Goal: Task Accomplishment & Management: Manage account settings

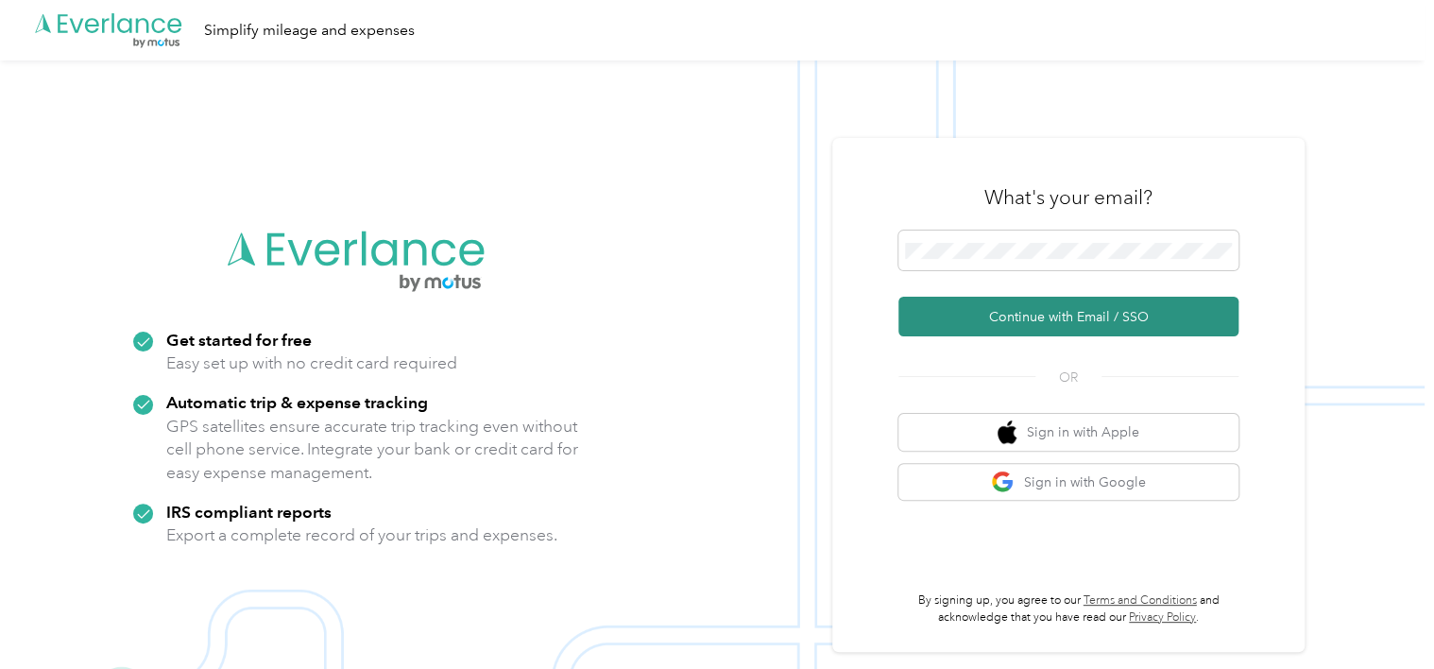
click at [1043, 321] on button "Continue with Email / SSO" at bounding box center [1069, 317] width 340 height 40
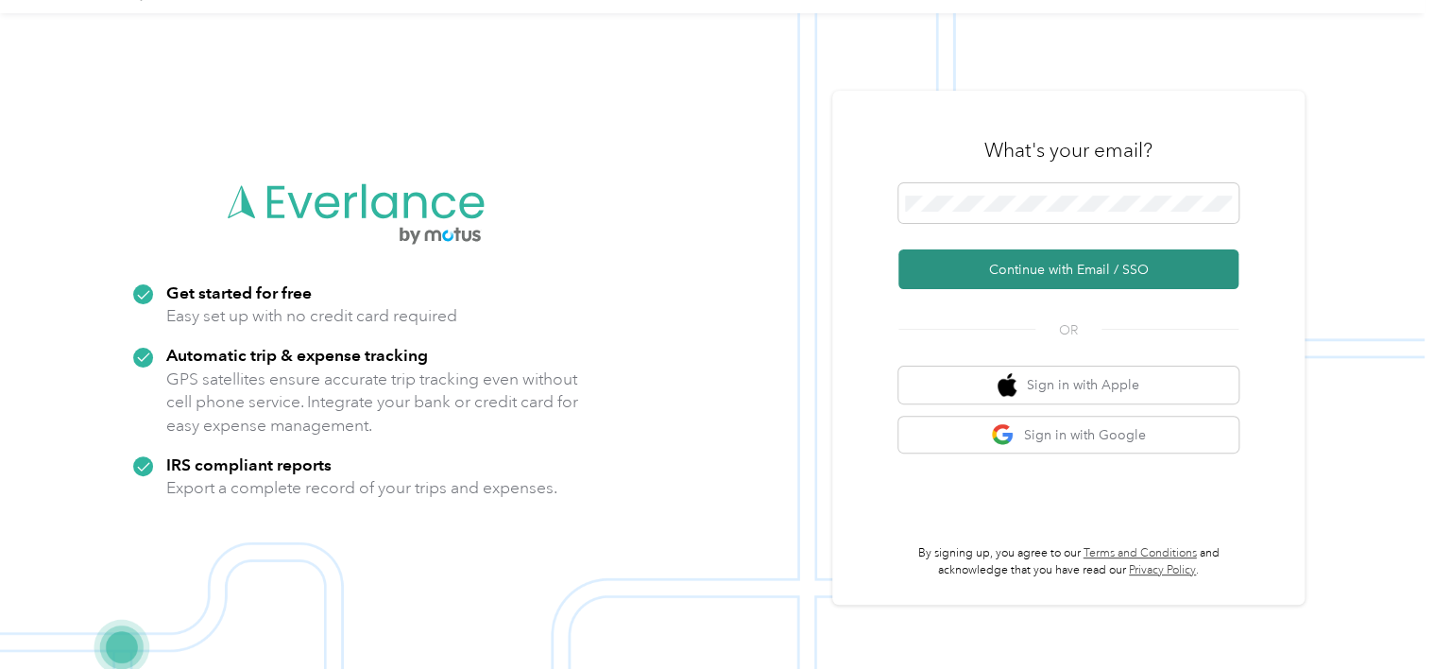
scroll to position [60, 0]
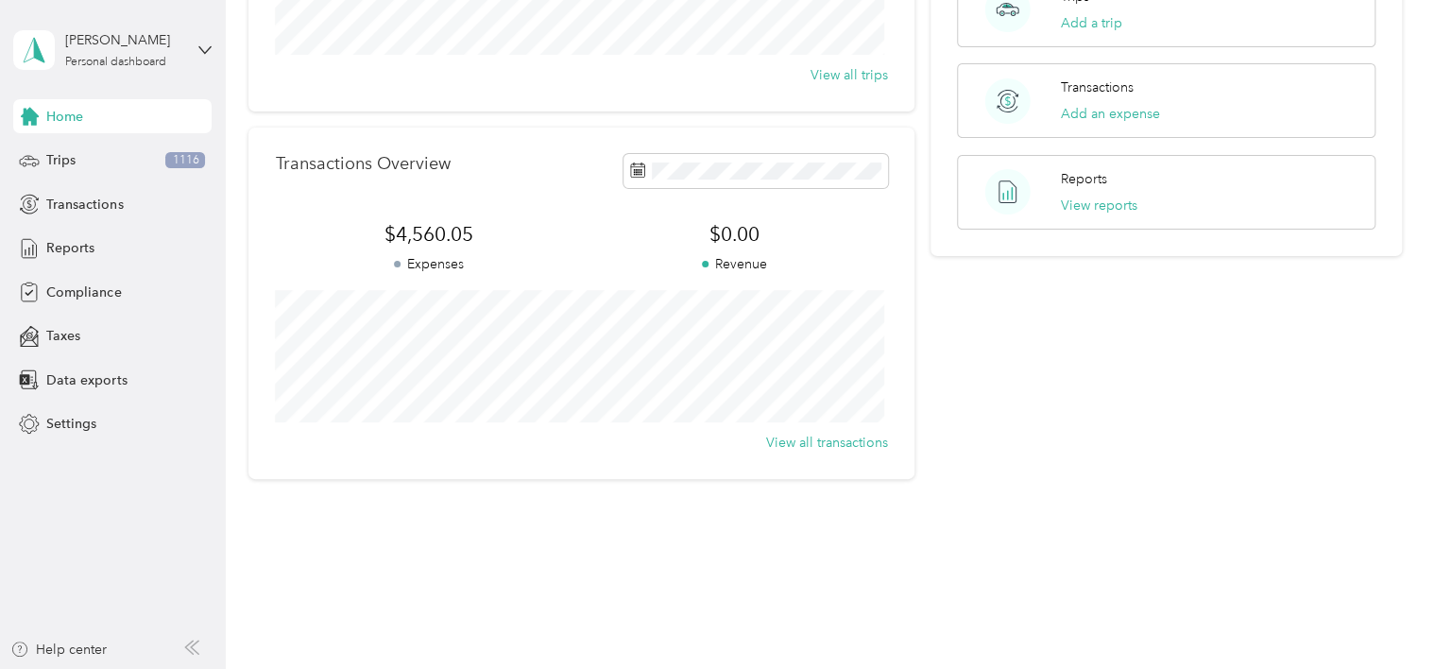
scroll to position [367, 0]
click at [91, 206] on span "Transactions" at bounding box center [84, 205] width 77 height 20
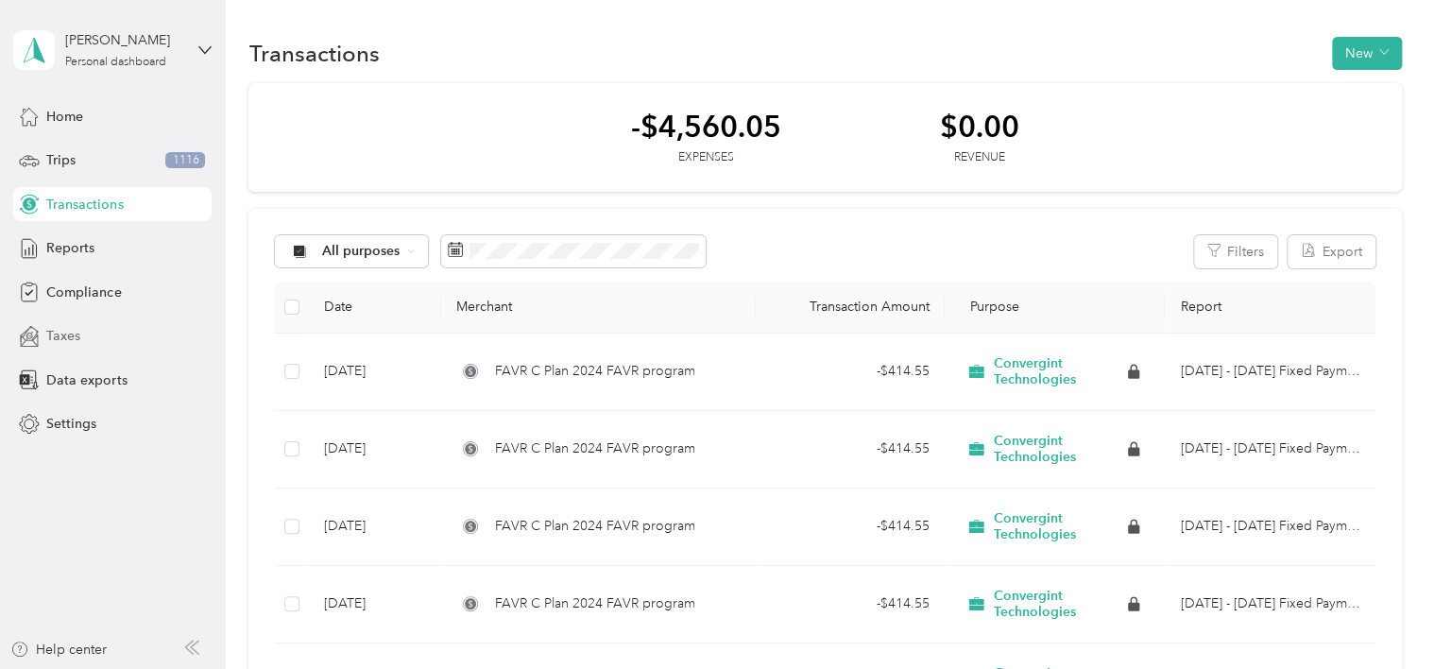
click at [77, 336] on span "Taxes" at bounding box center [63, 336] width 34 height 20
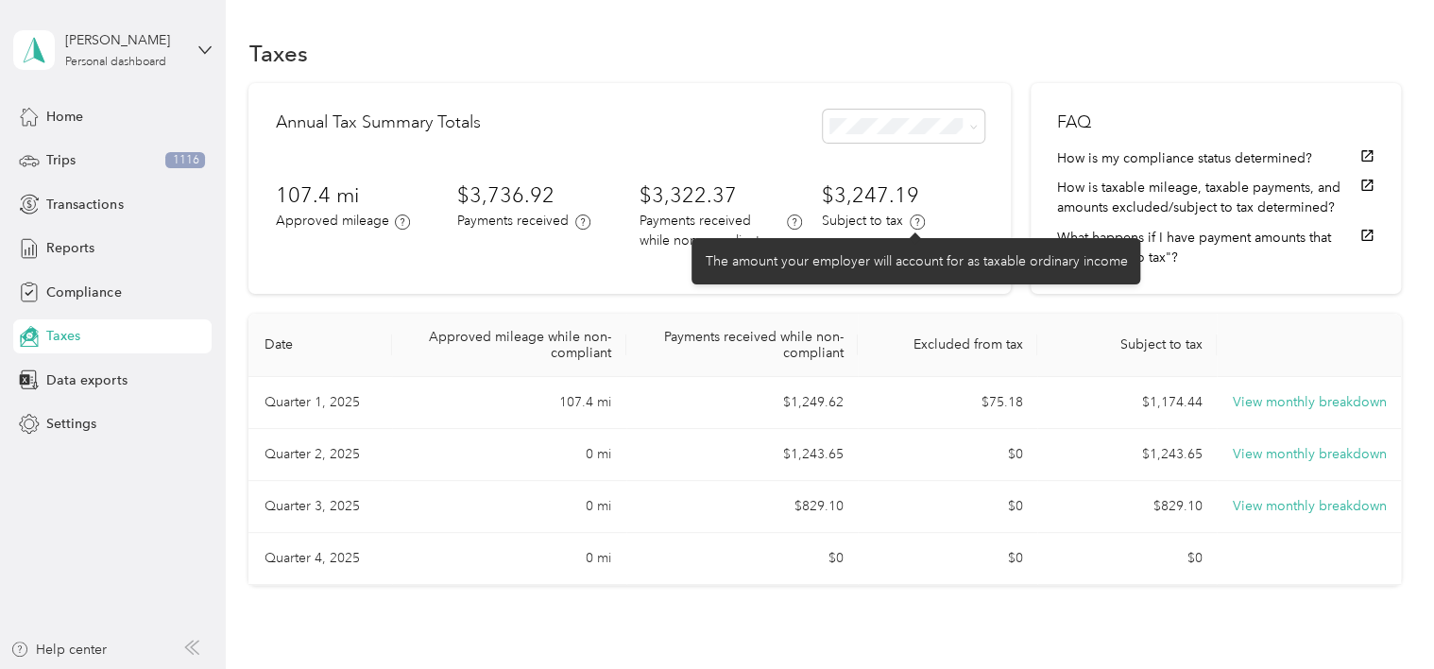
click at [916, 221] on icon at bounding box center [918, 221] width 4 height 8
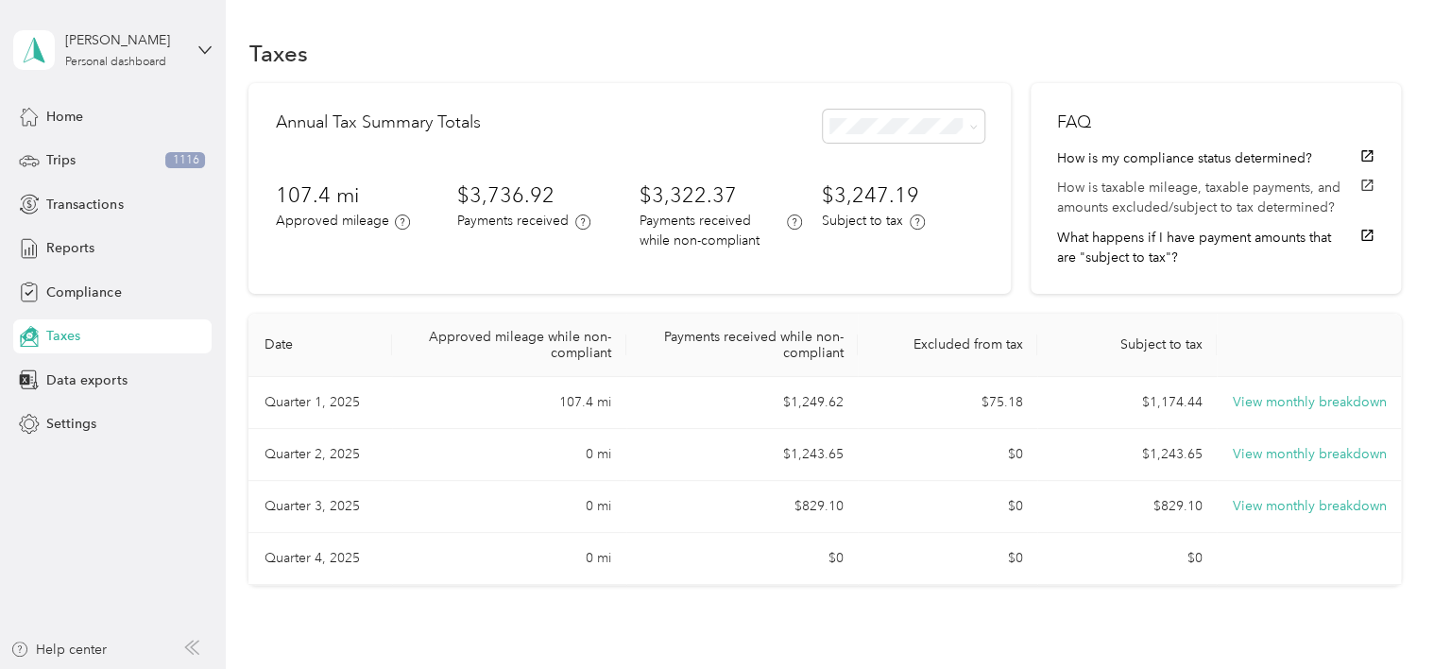
click at [1364, 185] on icon "button" at bounding box center [1367, 185] width 15 height 15
click at [76, 286] on span "Compliance" at bounding box center [83, 292] width 75 height 20
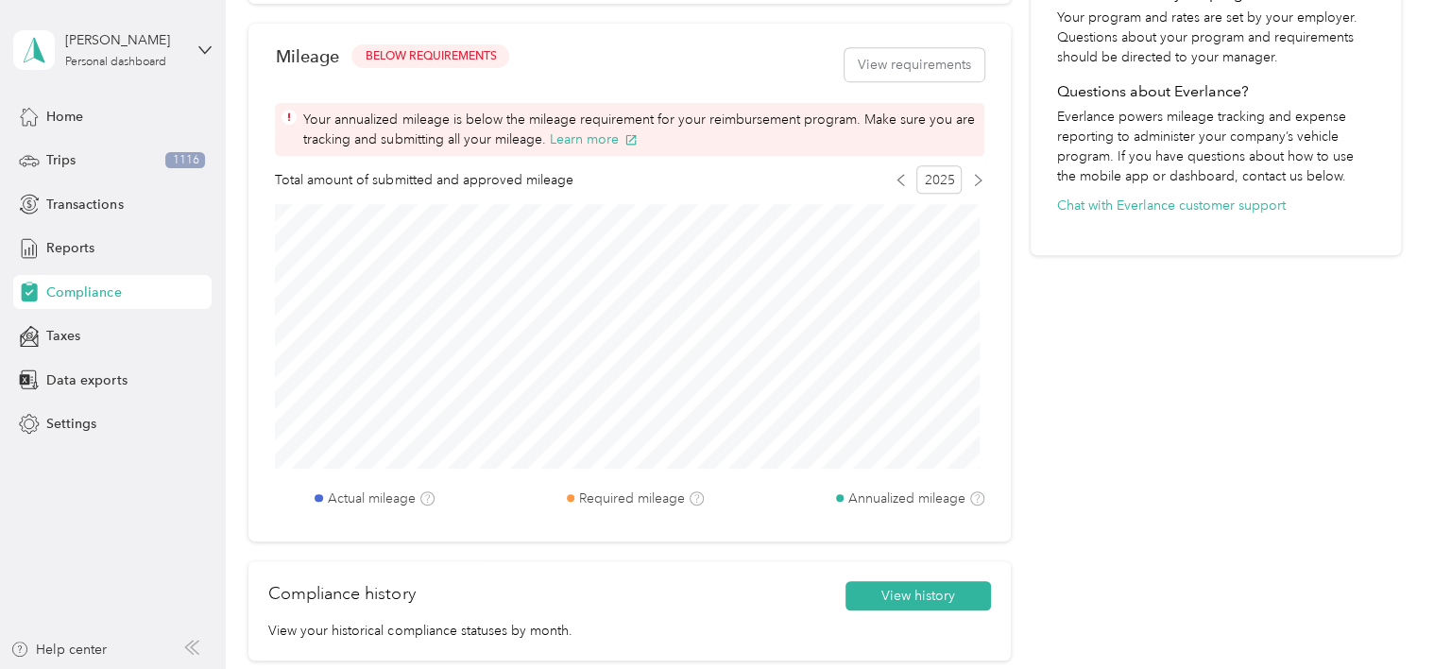
scroll to position [472, 0]
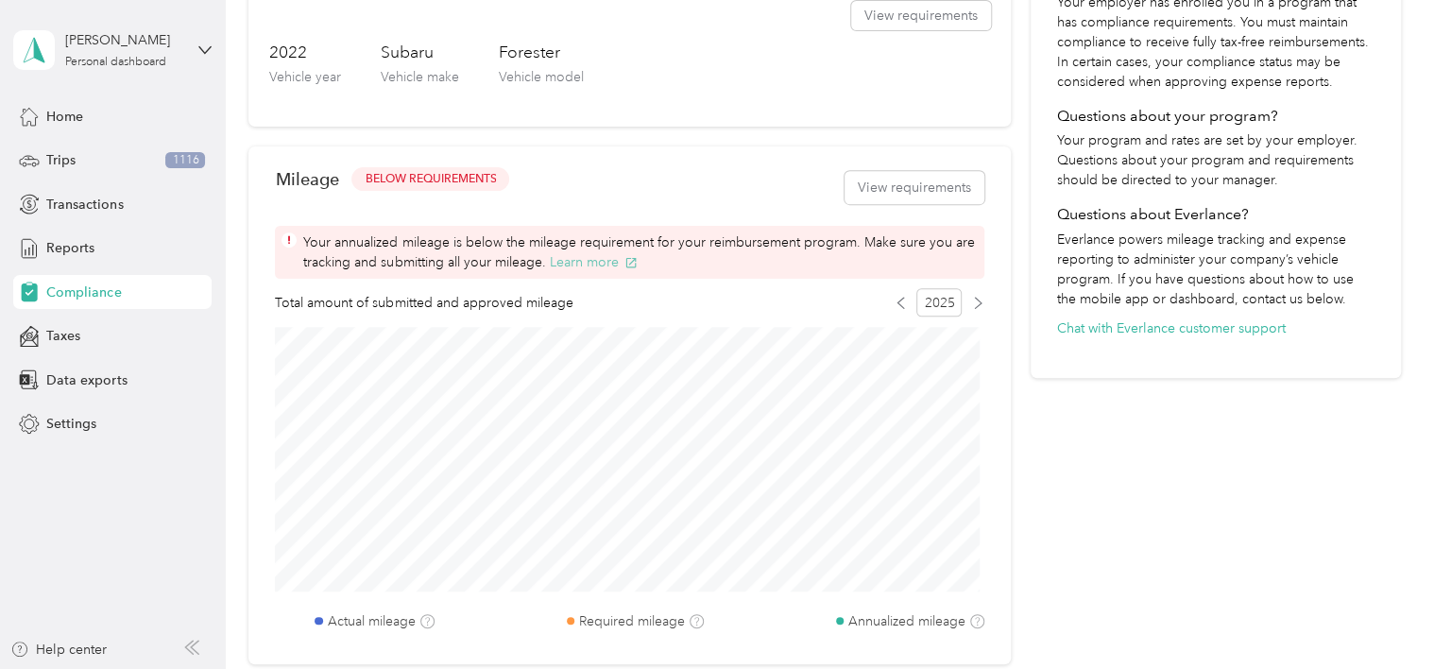
click at [598, 257] on button "Learn more" at bounding box center [593, 262] width 89 height 20
click at [91, 204] on span "Transactions" at bounding box center [84, 205] width 77 height 20
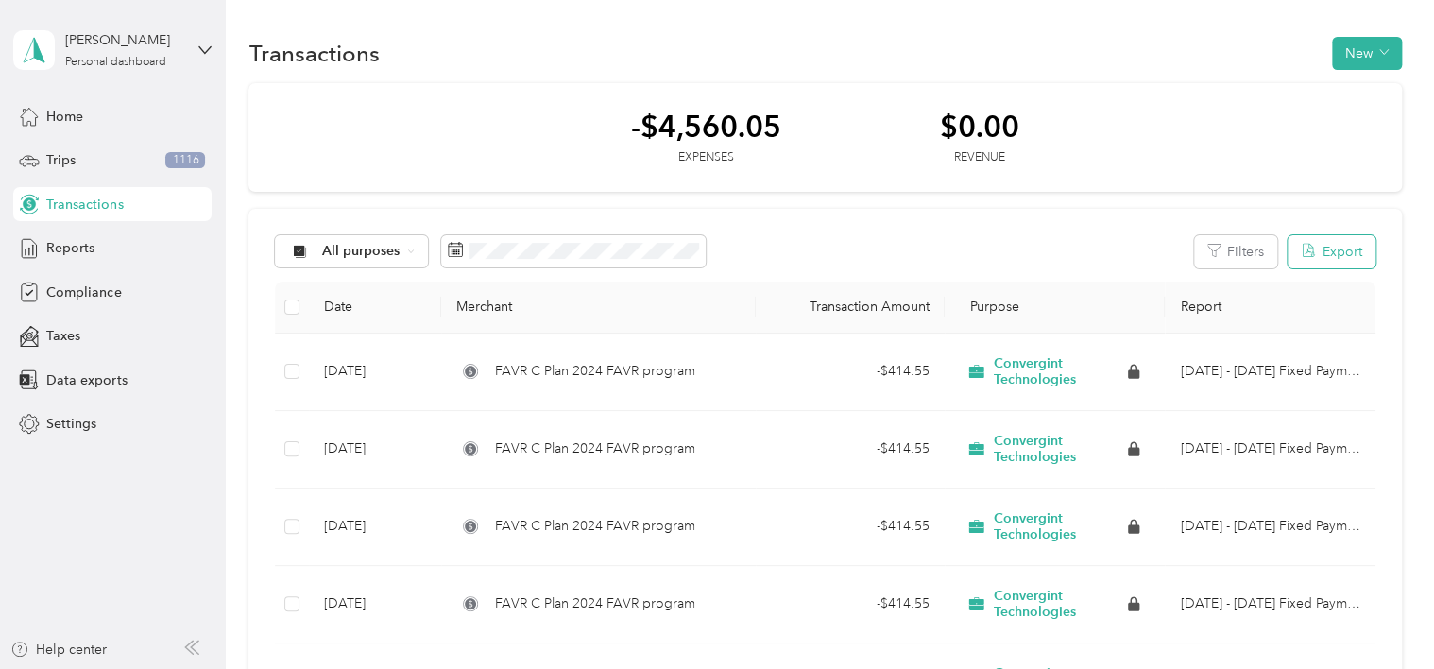
scroll to position [94, 0]
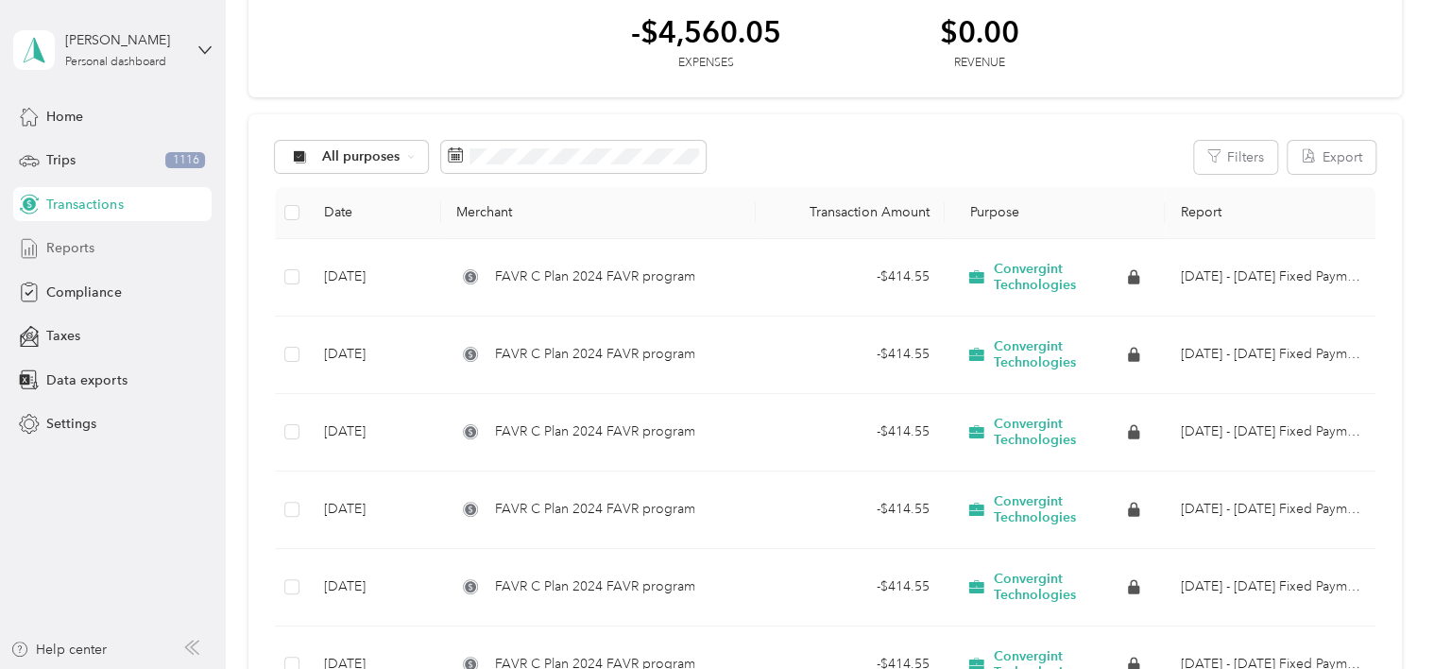
click at [51, 247] on span "Reports" at bounding box center [70, 248] width 48 height 20
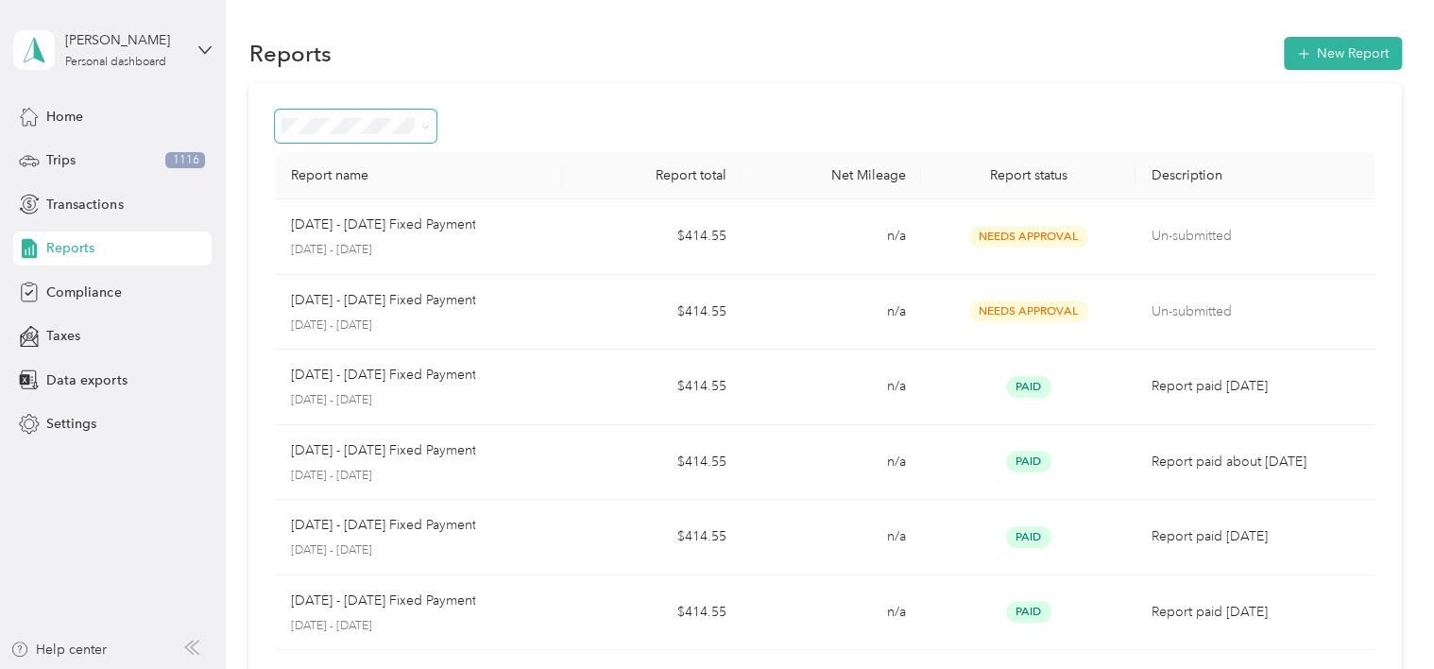
click at [427, 123] on icon at bounding box center [425, 127] width 9 height 9
click at [609, 95] on div "Report name Report total Net Mileage Report status Description Oct 1 - 31, 2025…" at bounding box center [824, 557] width 1153 height 948
click at [81, 196] on span "Transactions" at bounding box center [84, 205] width 77 height 20
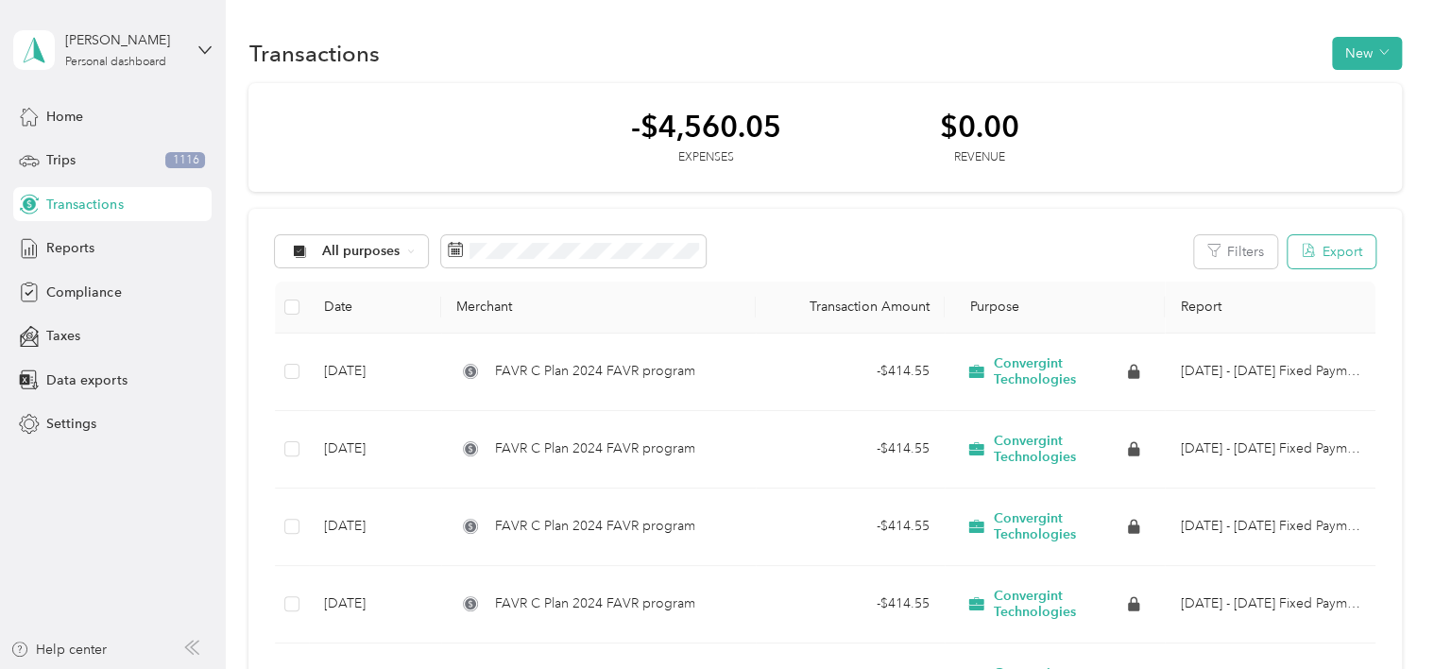
click at [1320, 251] on button "Export" at bounding box center [1332, 251] width 88 height 33
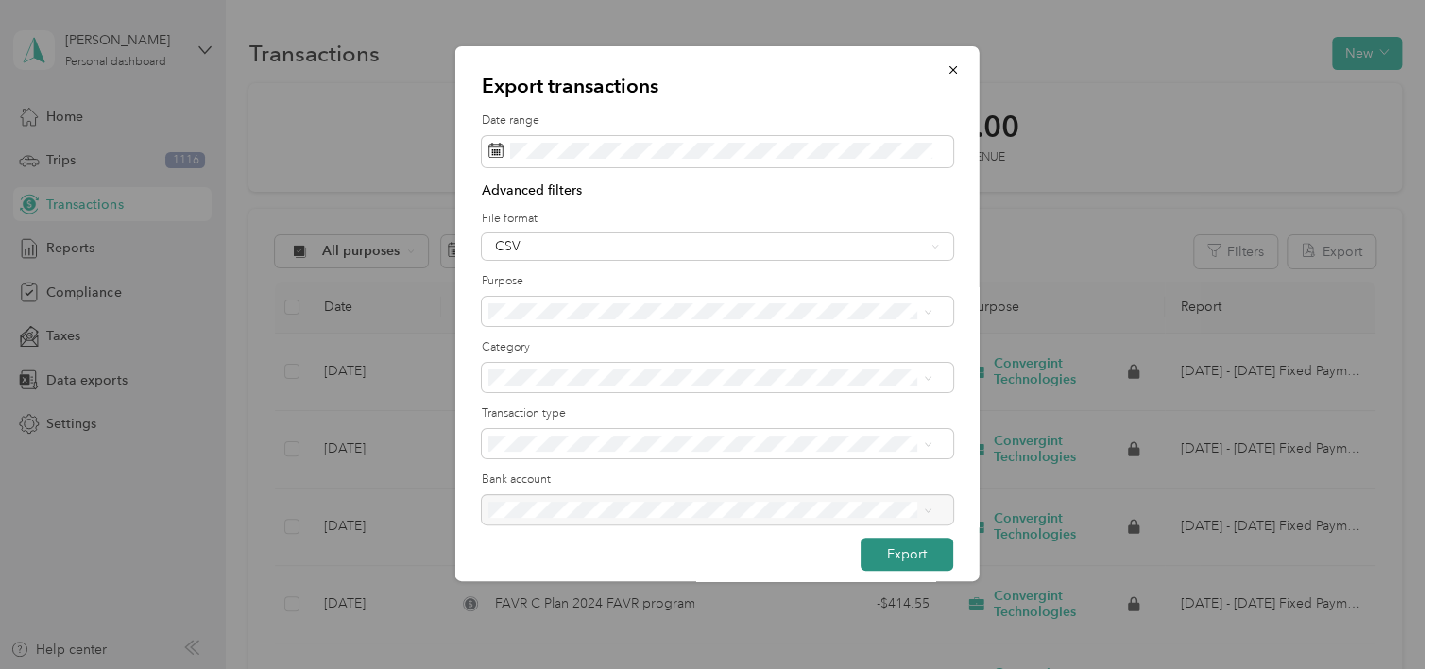
click at [878, 552] on button "Export" at bounding box center [907, 554] width 93 height 33
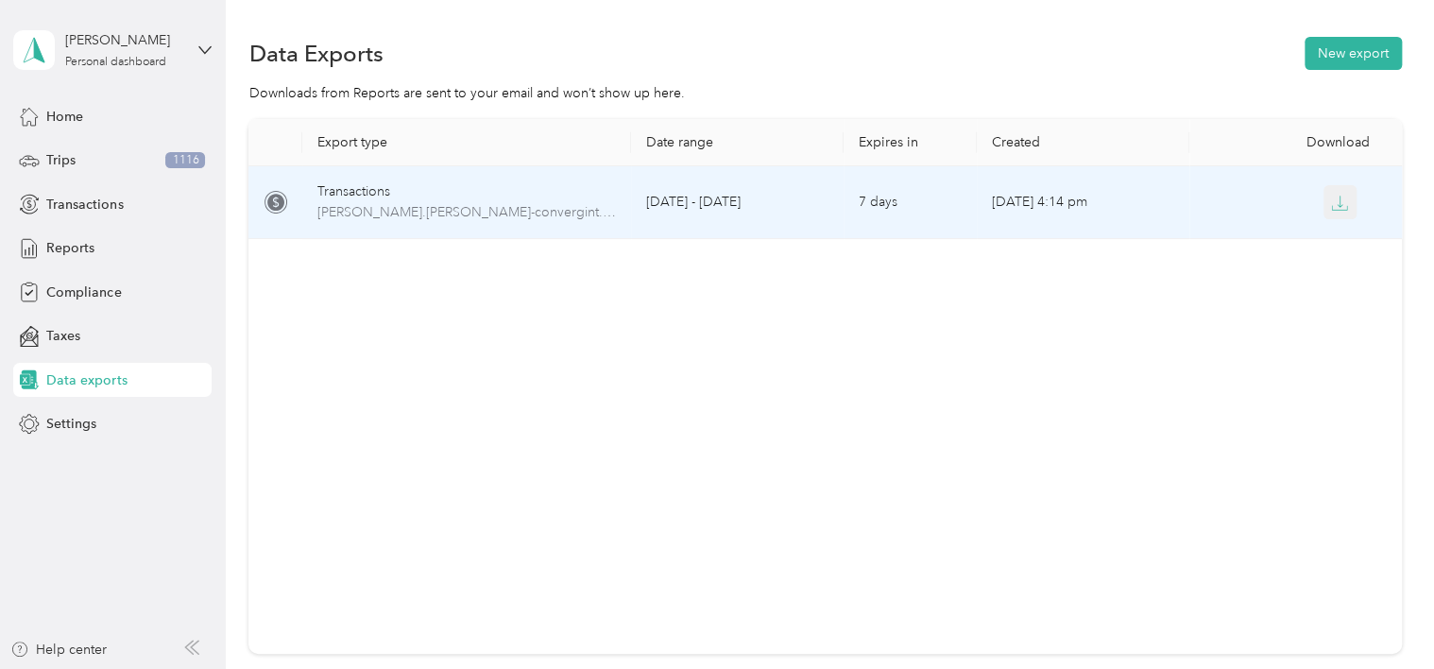
click at [1341, 196] on icon "button" at bounding box center [1339, 203] width 17 height 17
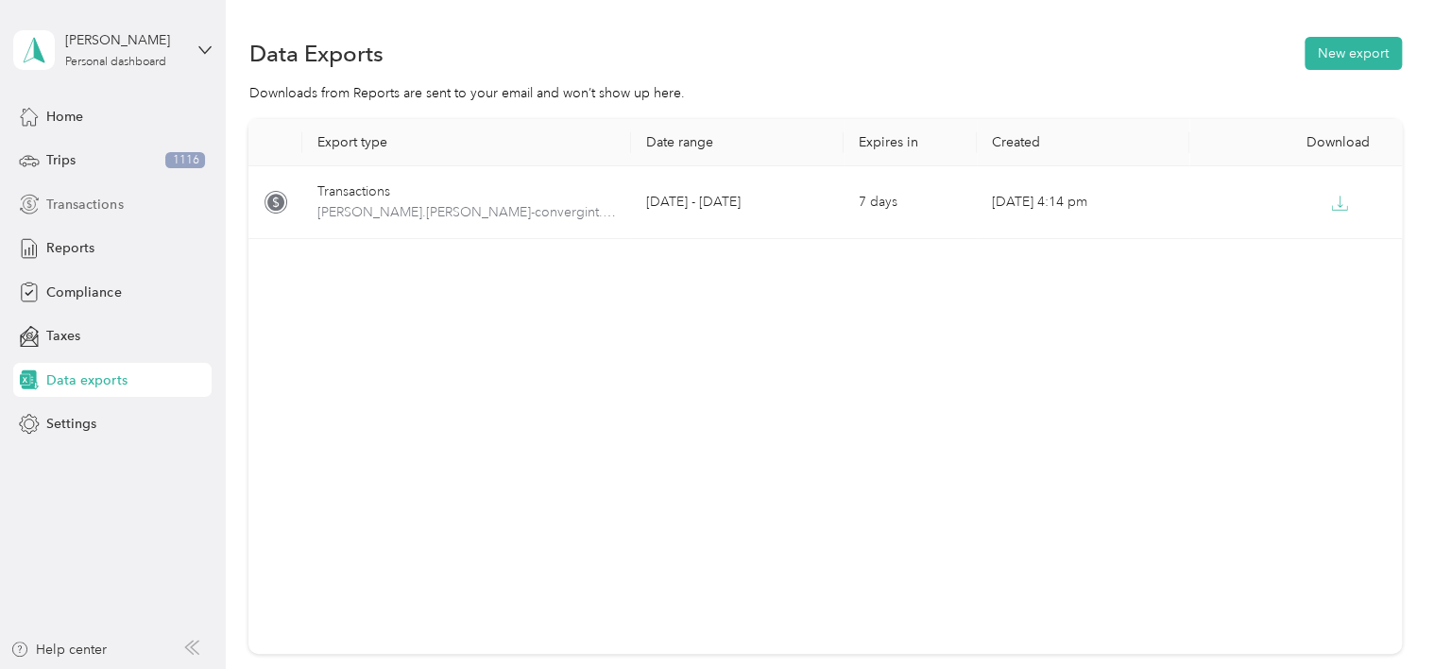
click at [81, 197] on span "Transactions" at bounding box center [84, 205] width 77 height 20
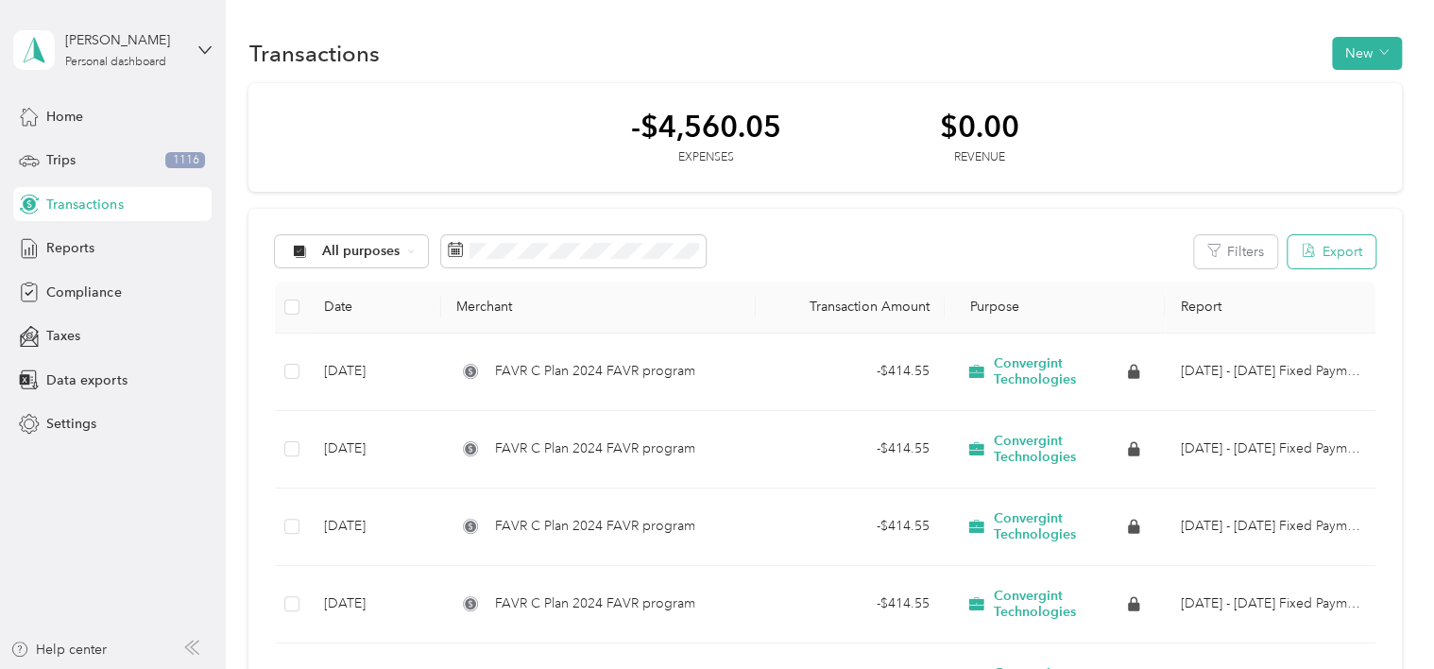
click at [1328, 254] on button "Export" at bounding box center [1332, 251] width 88 height 33
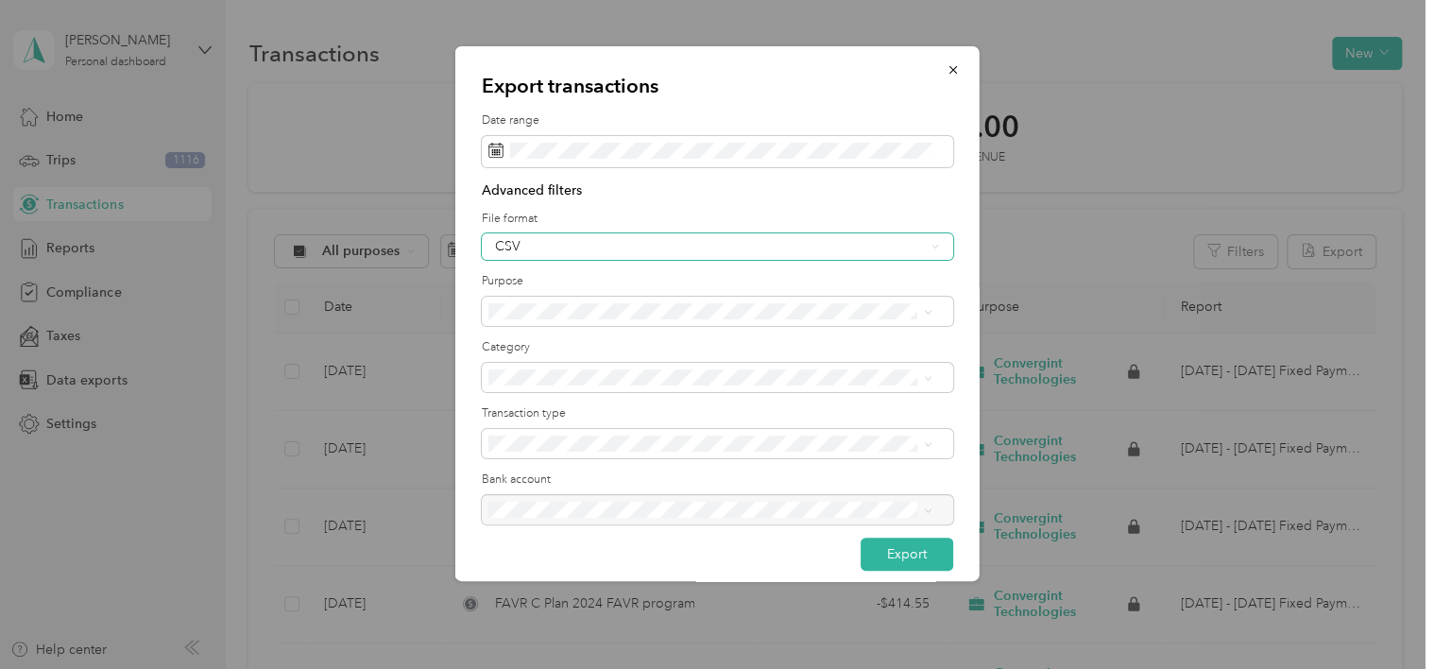
click at [591, 240] on div "CSV" at bounding box center [710, 246] width 430 height 13
click at [521, 341] on div "PDF" at bounding box center [709, 345] width 431 height 20
click at [602, 412] on div "Convergint Technologies" at bounding box center [709, 412] width 431 height 20
click at [652, 340] on label "Category" at bounding box center [717, 347] width 471 height 17
click at [641, 408] on label "Transaction type" at bounding box center [717, 413] width 471 height 17
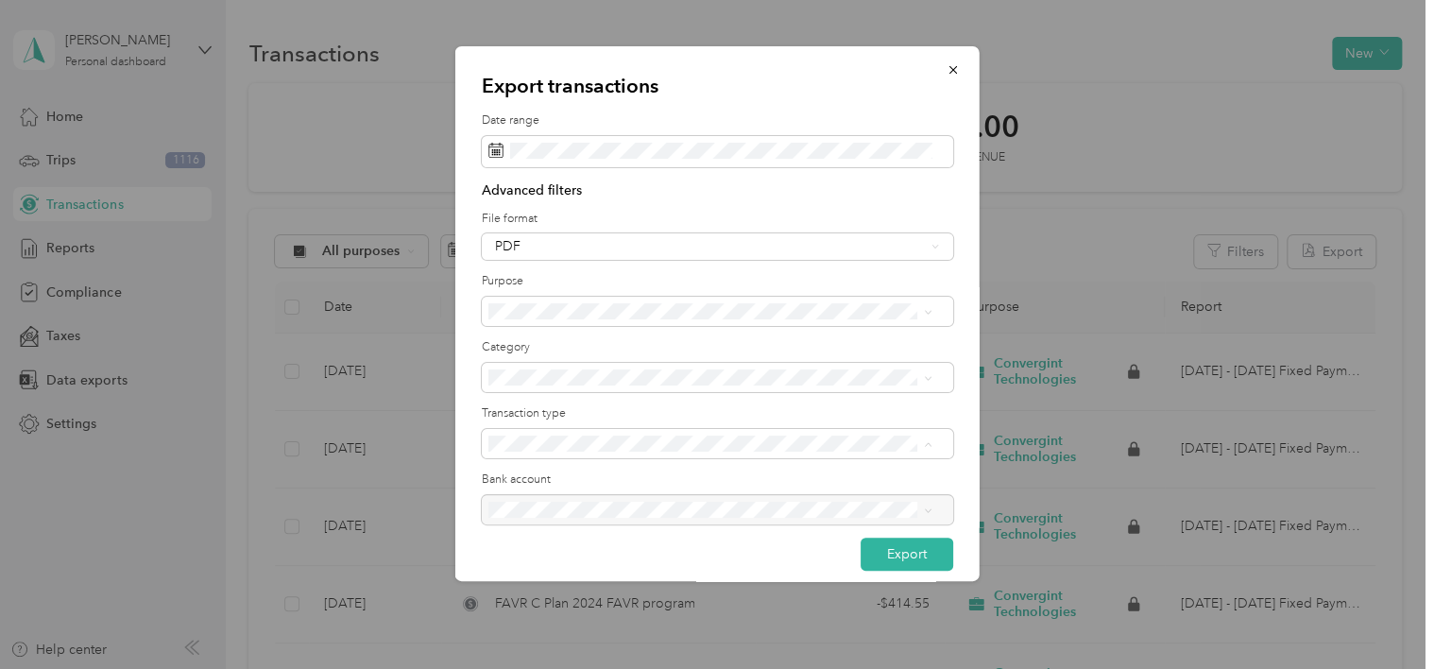
click at [692, 407] on label "Transaction type" at bounding box center [717, 413] width 471 height 17
click at [899, 556] on button "Export" at bounding box center [907, 554] width 93 height 33
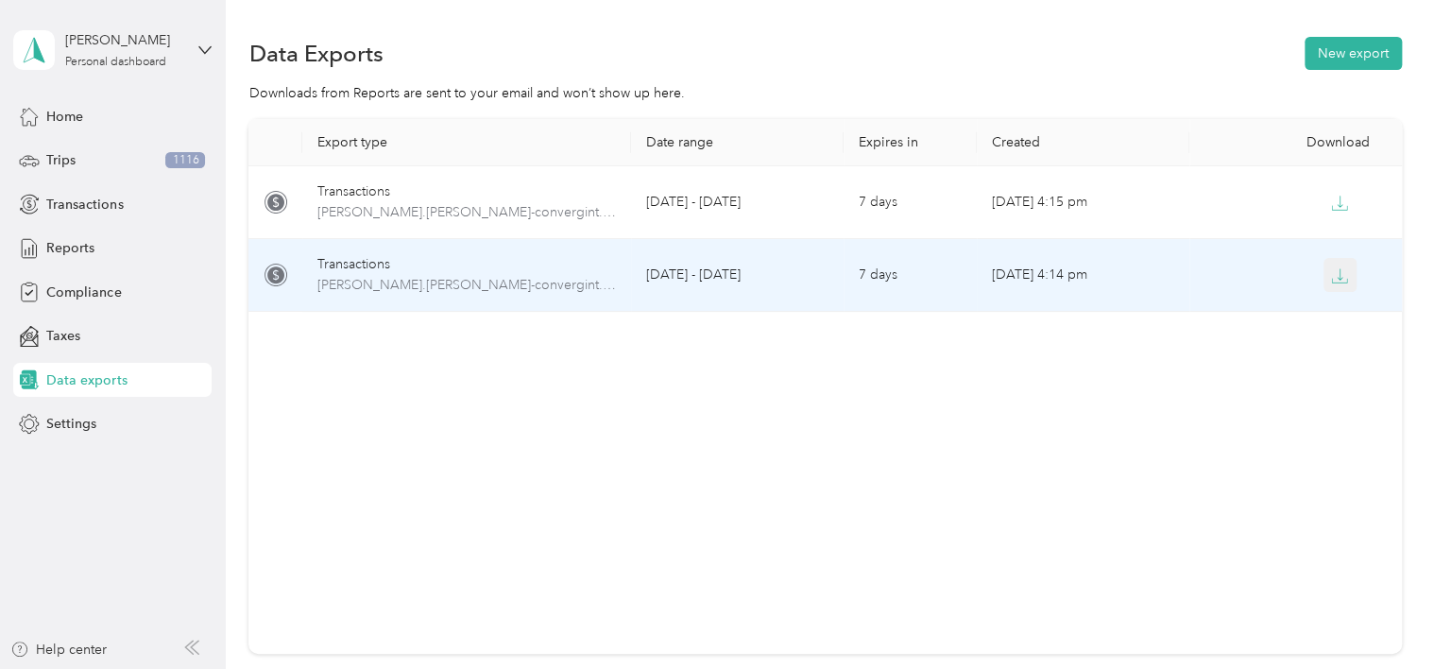
click at [1340, 272] on icon "button" at bounding box center [1339, 275] width 17 height 17
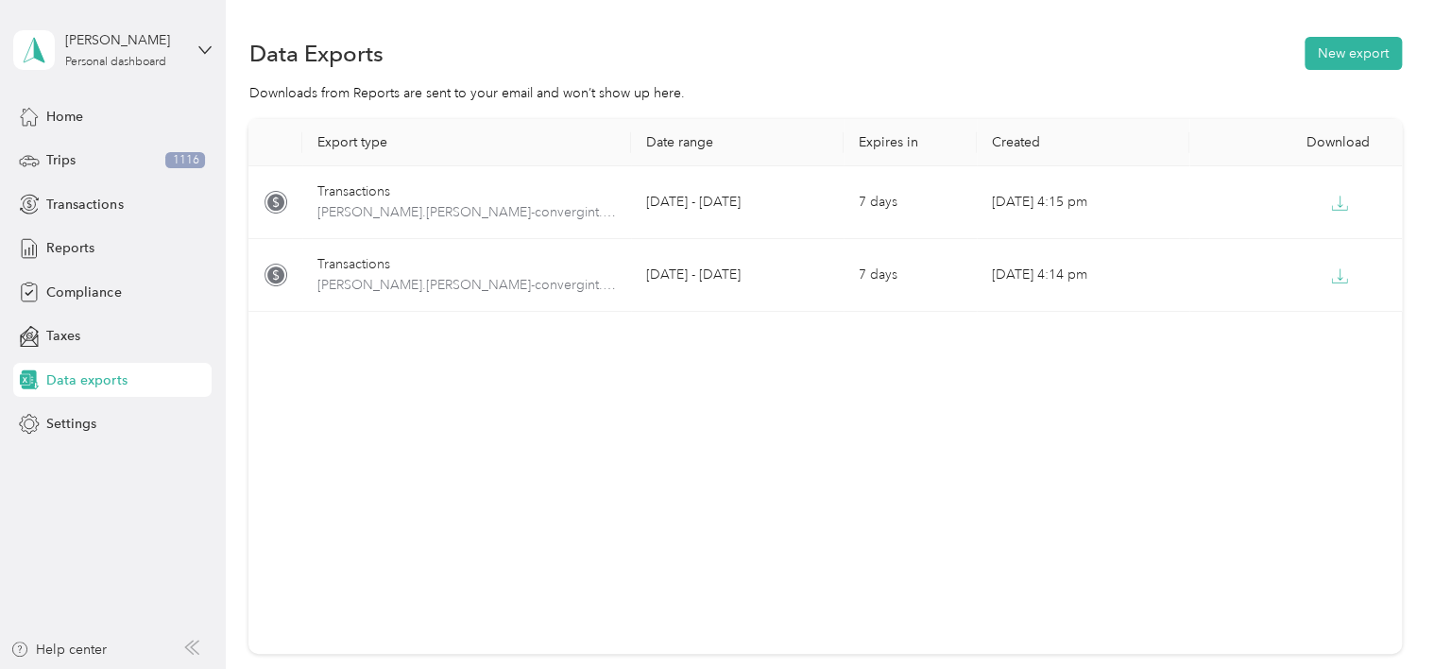
drag, startPoint x: 635, startPoint y: 415, endPoint x: 635, endPoint y: 404, distance: 10.4
click at [635, 413] on div "Export type Date range Expires in Created Download Transactions shelley.roberts…" at bounding box center [824, 386] width 1153 height 535
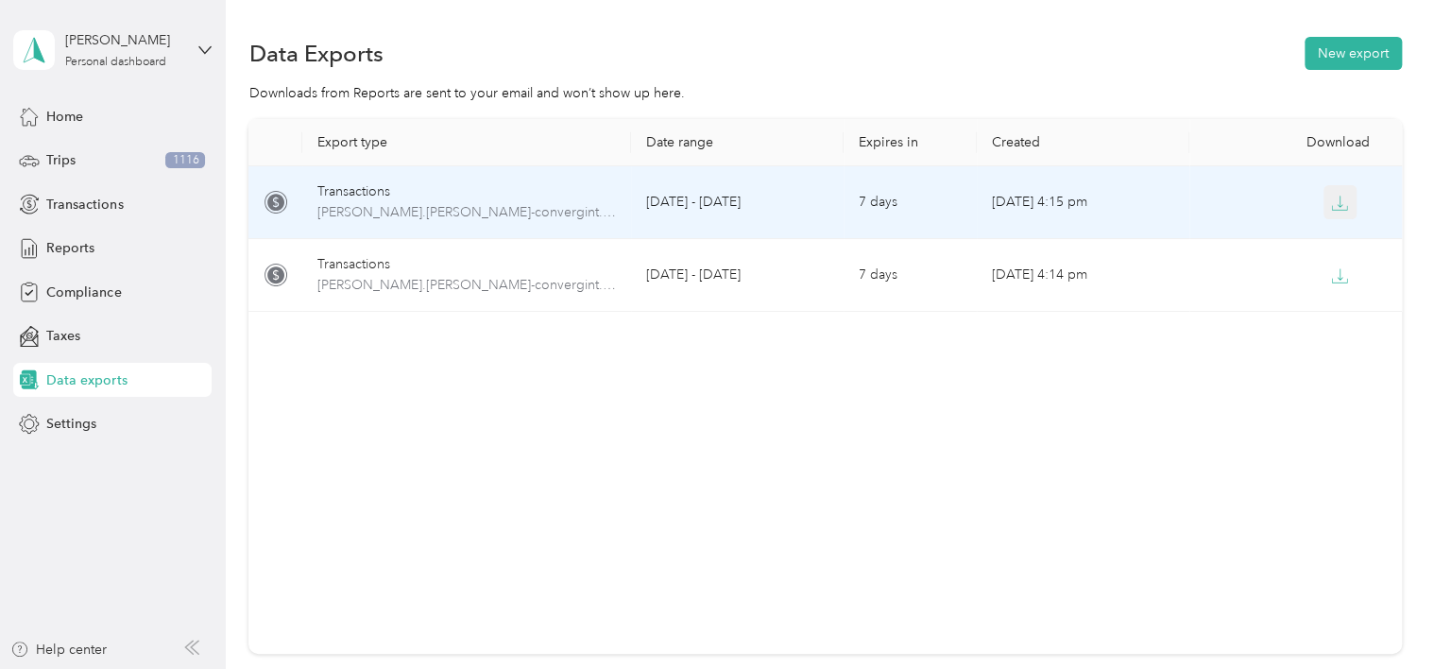
click at [1331, 200] on icon "button" at bounding box center [1339, 203] width 17 height 17
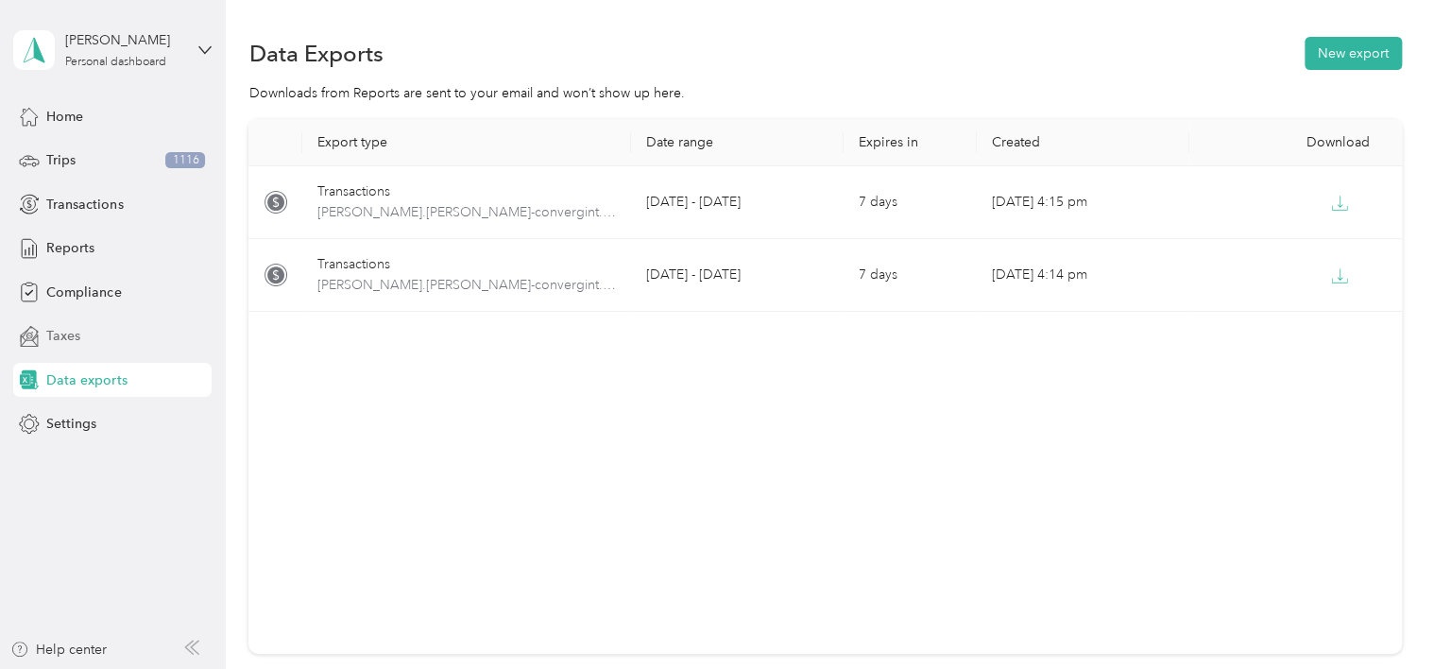
click at [64, 334] on span "Taxes" at bounding box center [63, 336] width 34 height 20
